Goal: Navigation & Orientation: Find specific page/section

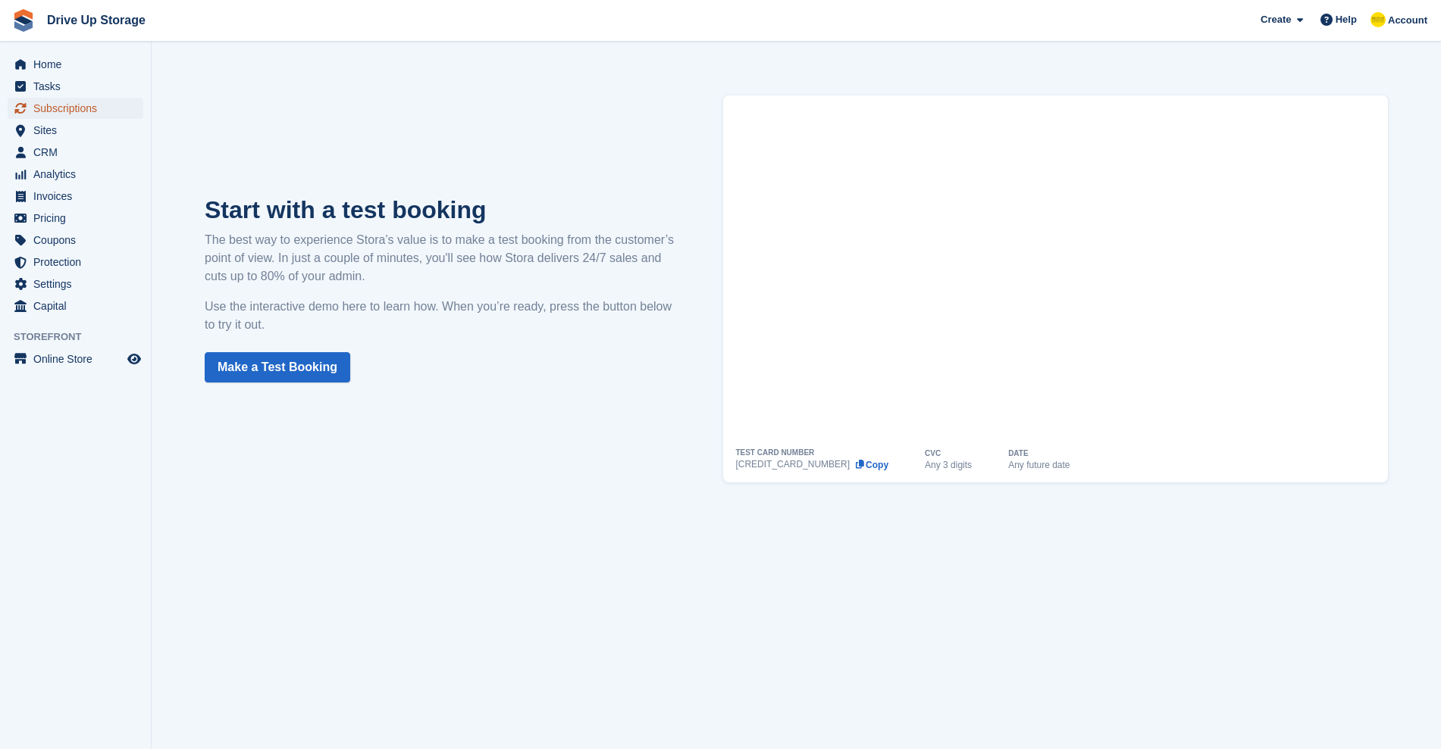
click at [68, 112] on span "Subscriptions" at bounding box center [78, 108] width 91 height 21
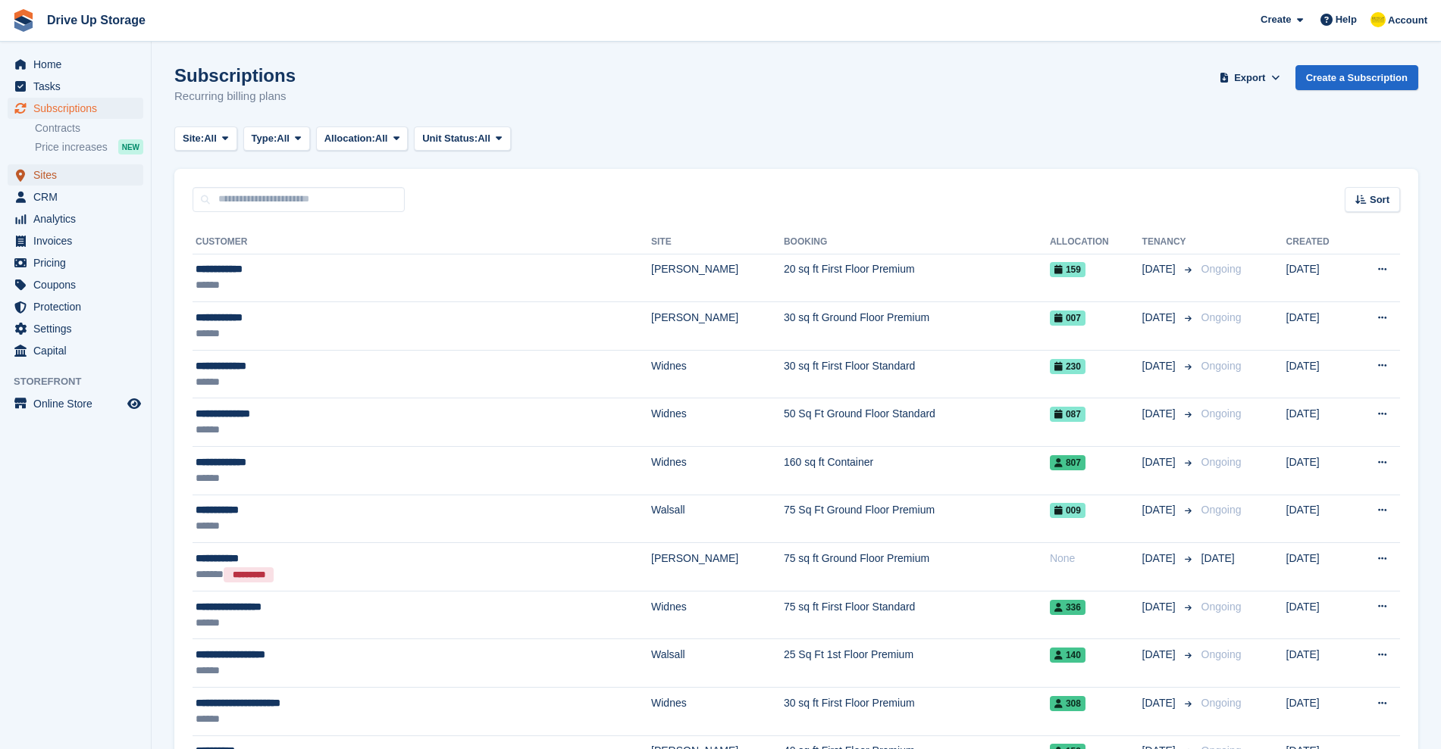
click at [56, 177] on span "Sites" at bounding box center [78, 174] width 91 height 21
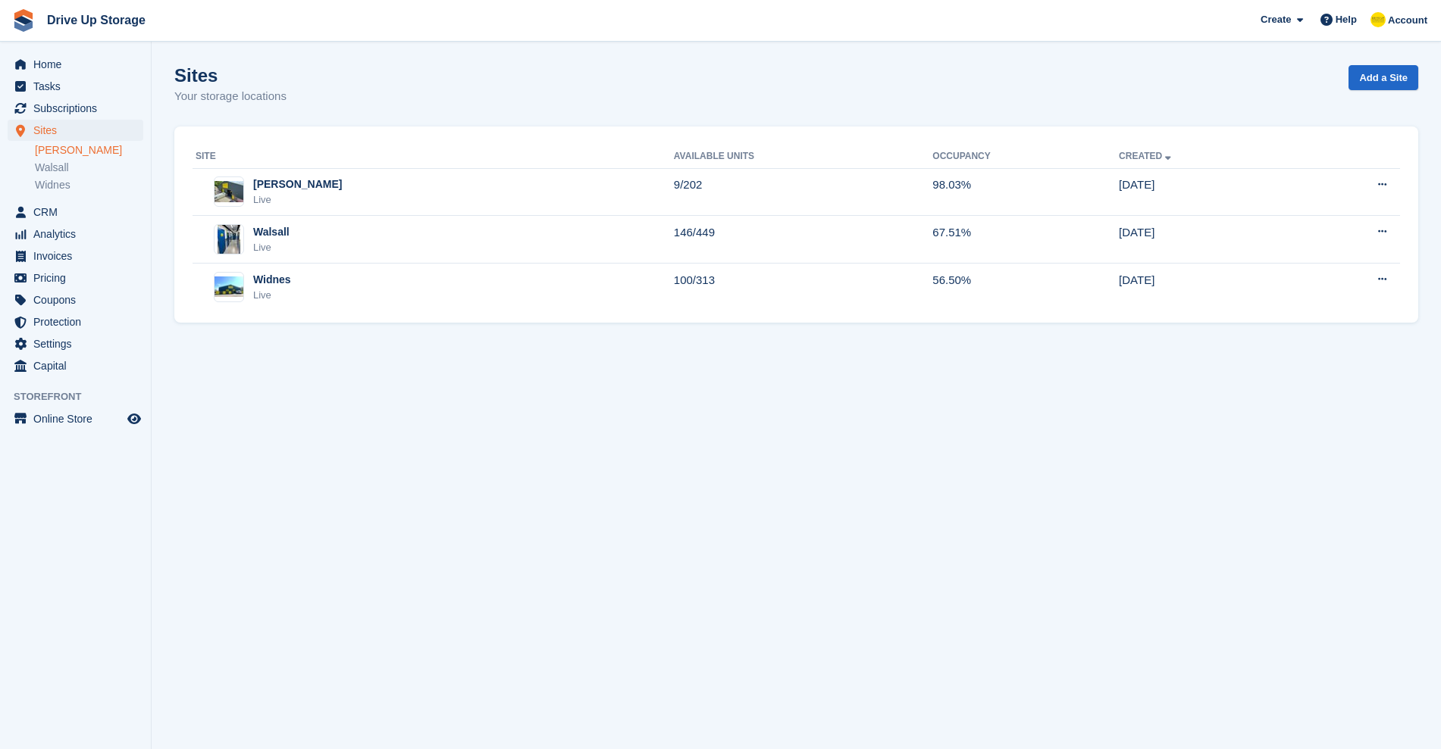
click at [57, 152] on link "[PERSON_NAME]" at bounding box center [89, 150] width 108 height 14
